Goal: Task Accomplishment & Management: Manage account settings

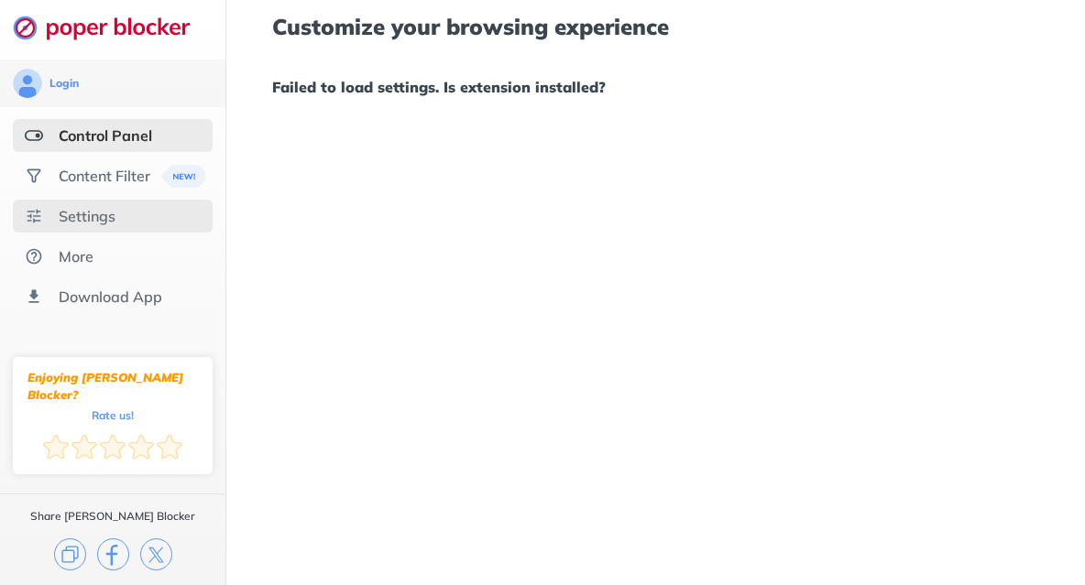
click at [133, 205] on div "Settings" at bounding box center [113, 216] width 200 height 33
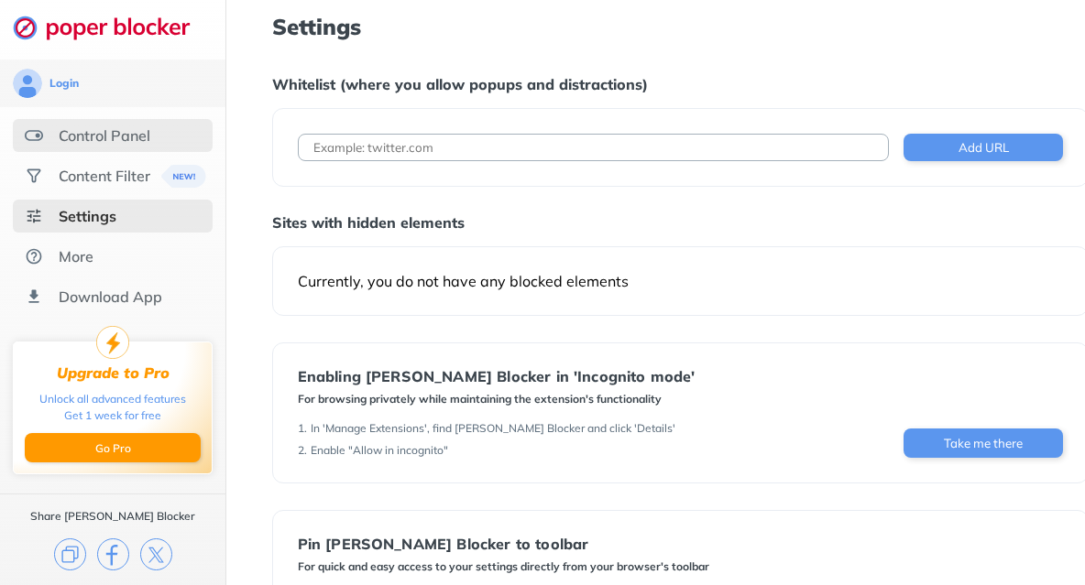
click at [109, 139] on div "Control Panel" at bounding box center [105, 135] width 92 height 18
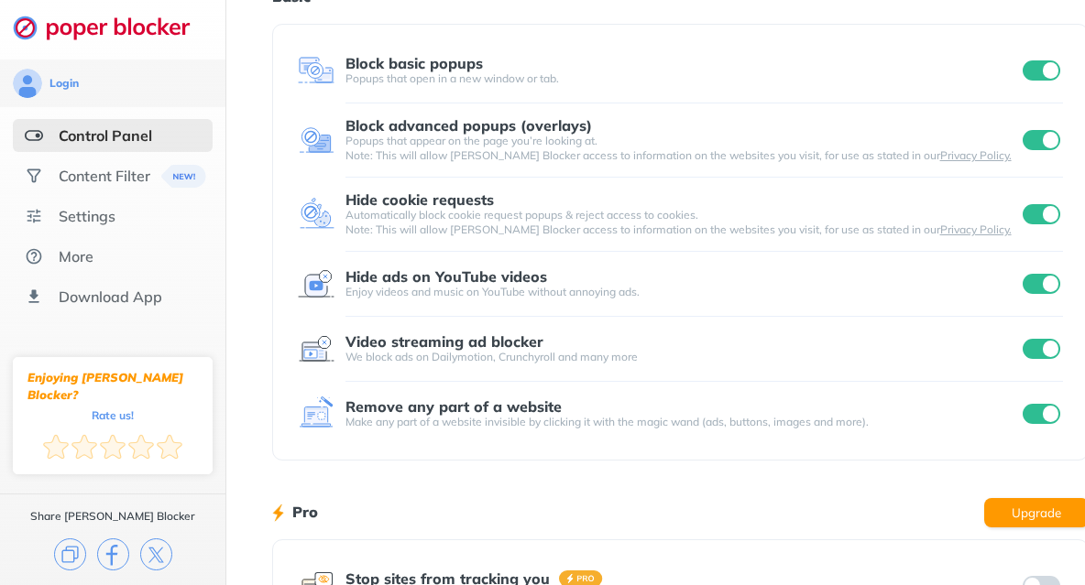
click at [454, 79] on div "Popups that open in a new window or tab." at bounding box center [681, 78] width 673 height 15
click at [1038, 69] on input "checkbox" at bounding box center [1041, 70] width 38 height 20
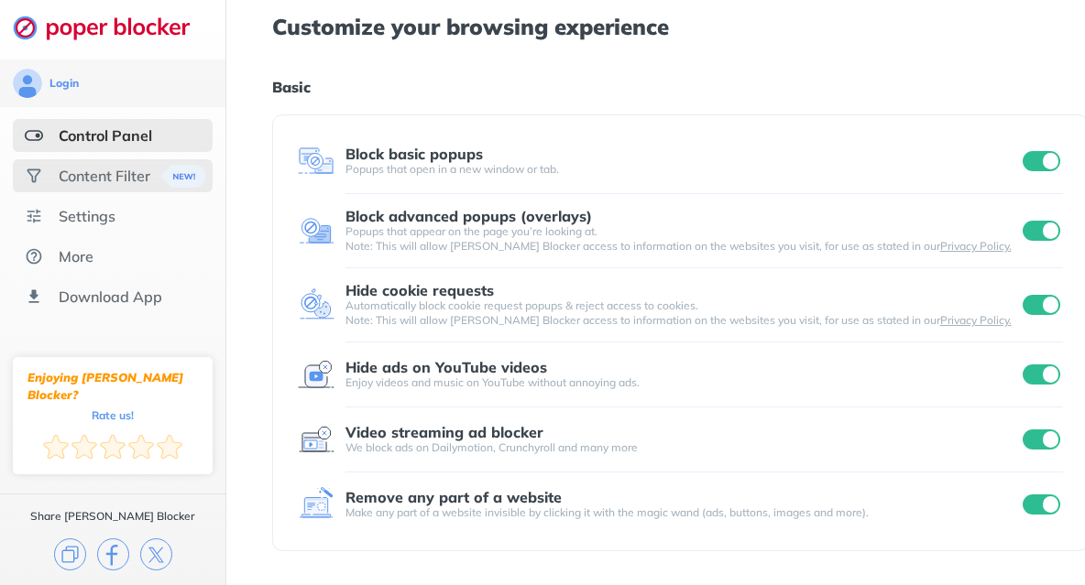
click at [85, 173] on div "Content Filter" at bounding box center [105, 176] width 92 height 18
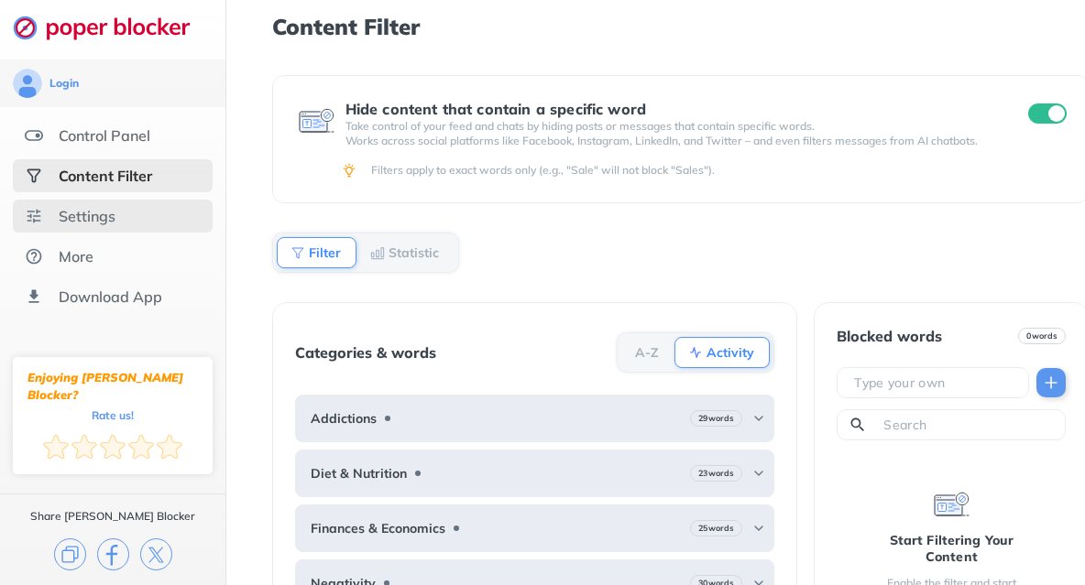
click at [68, 202] on div "Settings" at bounding box center [113, 216] width 200 height 33
